Goal: Transaction & Acquisition: Book appointment/travel/reservation

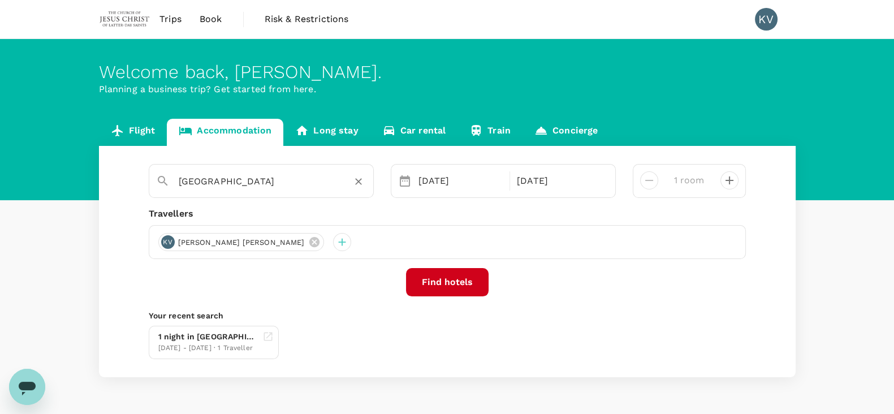
drag, startPoint x: 0, startPoint y: 0, endPoint x: 251, endPoint y: 187, distance: 313.1
click at [251, 187] on input "[GEOGRAPHIC_DATA]" at bounding box center [257, 181] width 156 height 18
paste input "Aloft Singapore Novena"
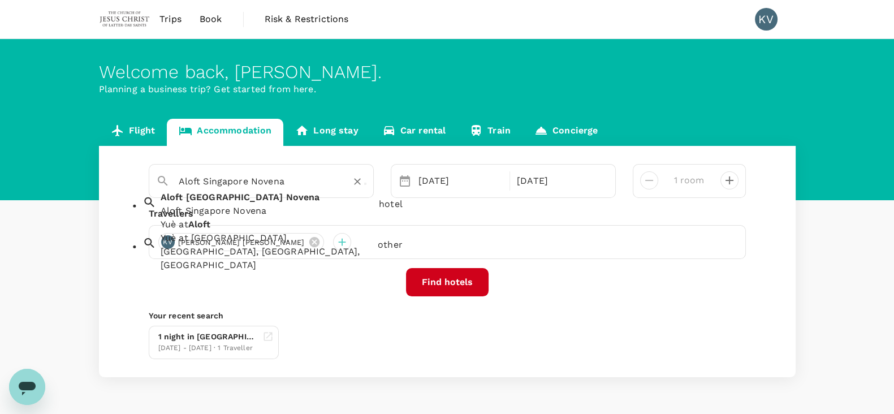
click at [228, 202] on span "[GEOGRAPHIC_DATA]" at bounding box center [234, 197] width 97 height 11
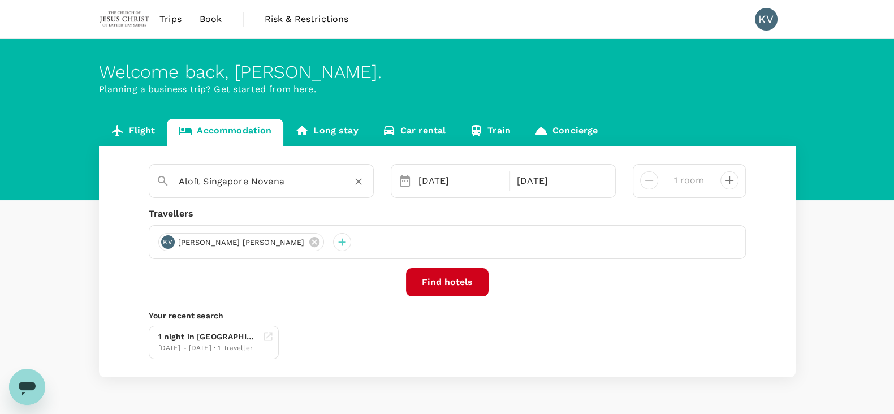
type input "Aloft Singapore Novena"
click at [444, 287] on button "Find hotels" at bounding box center [447, 282] width 83 height 28
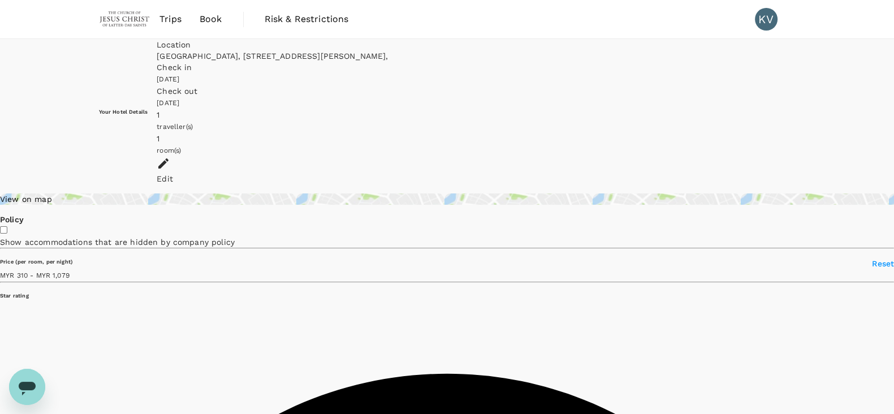
type input "1078.65"
click at [760, 173] on div "Edit" at bounding box center [476, 178] width 638 height 11
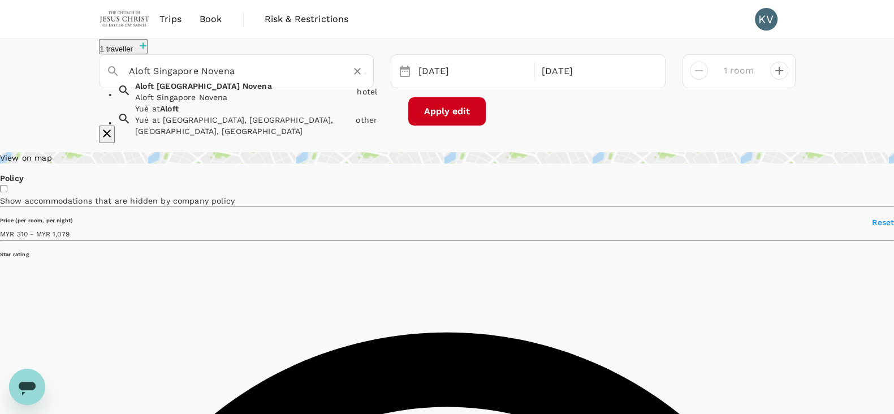
drag, startPoint x: 170, startPoint y: 80, endPoint x: 100, endPoint y: 78, distance: 70.1
click at [101, 78] on div "Aloft Singapore Novena" at bounding box center [231, 67] width 269 height 28
paste input "Courtyard"
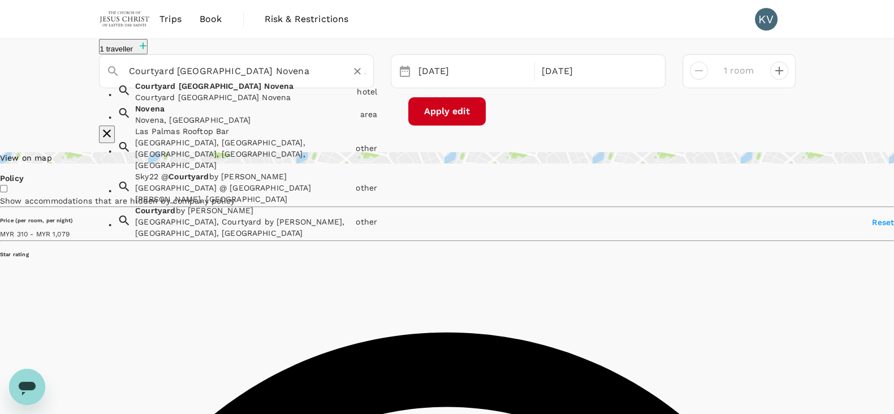
click at [198, 103] on div "Courtyard [GEOGRAPHIC_DATA] Novena" at bounding box center [243, 97] width 217 height 11
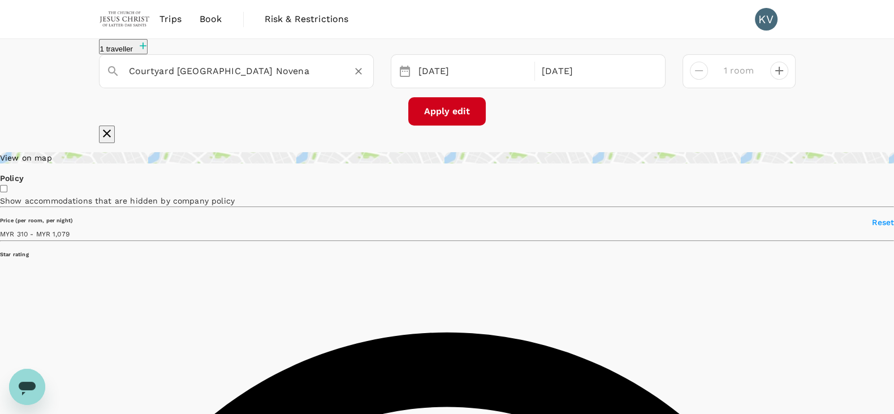
type input "Courtyard [GEOGRAPHIC_DATA] Novena"
click at [458, 120] on button "Apply edit" at bounding box center [446, 111] width 77 height 28
type input "1065.14"
type input "397.65"
type input "1064.65"
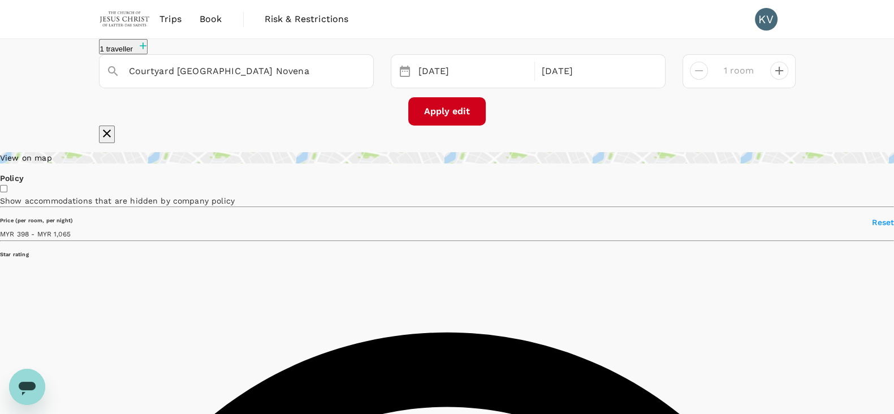
type input "309.65"
type input "1064.65"
